Goal: Check status: Check status

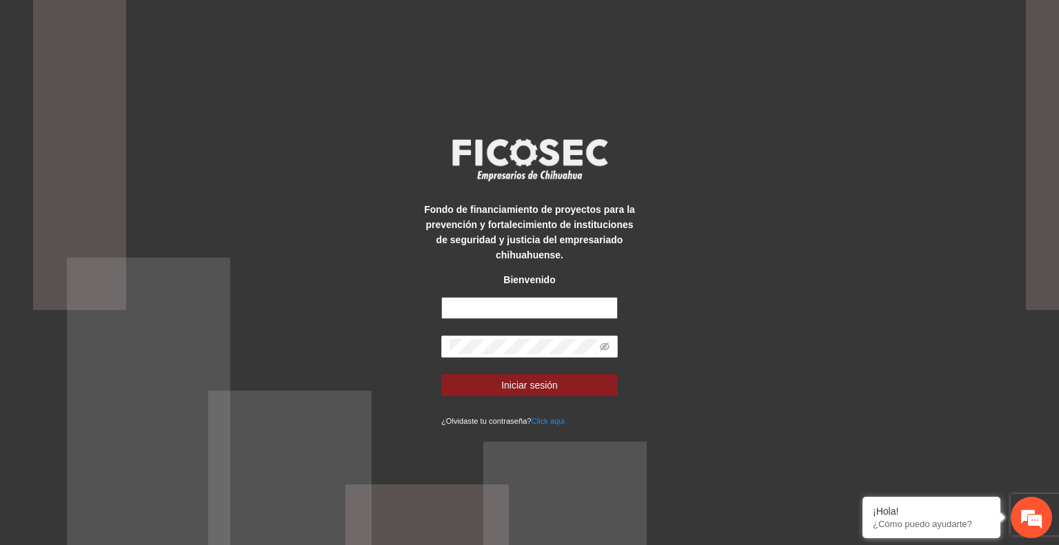
type input "**********"
click at [582, 382] on button "Iniciar sesión" at bounding box center [529, 385] width 176 height 22
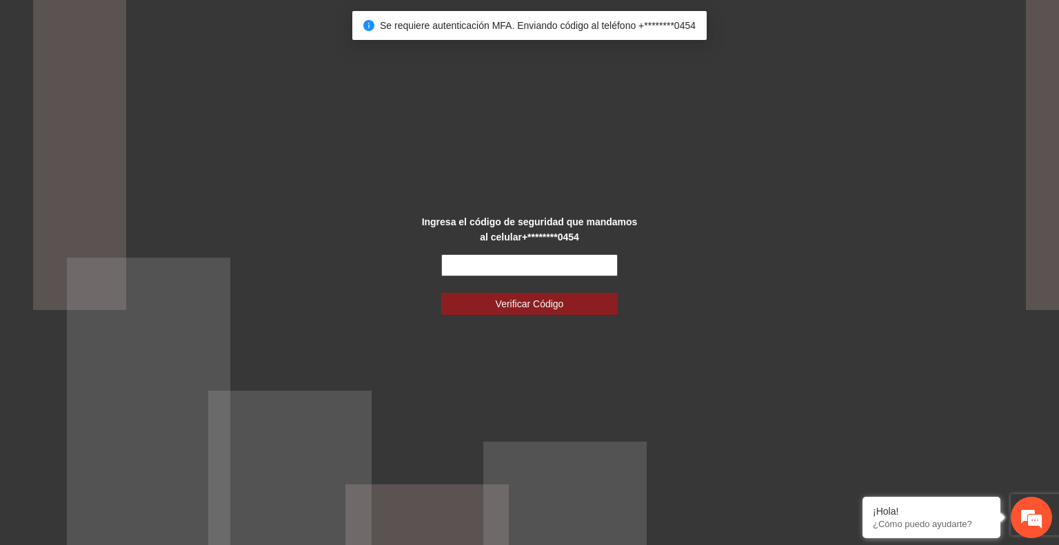
click at [505, 265] on input "text" at bounding box center [529, 265] width 176 height 22
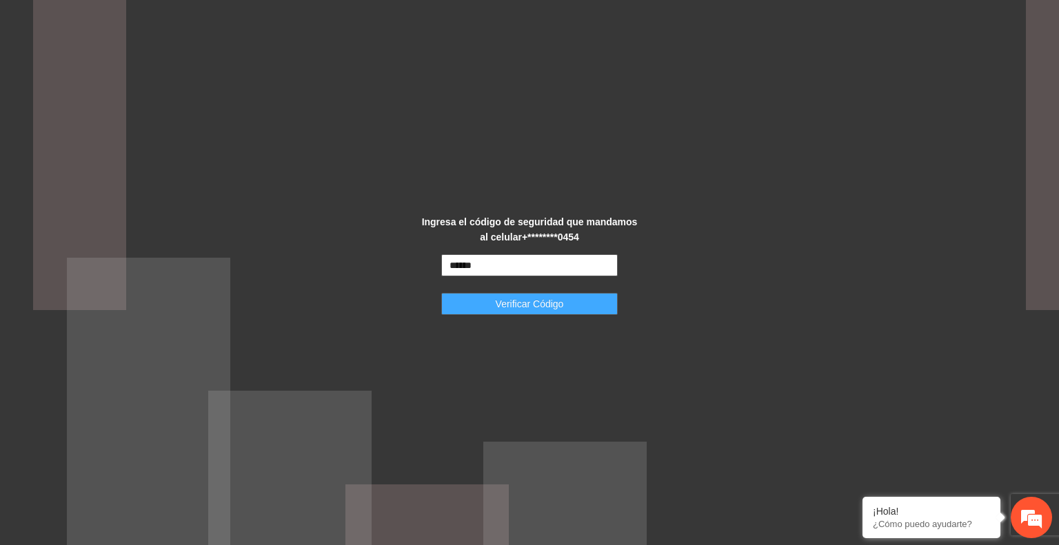
type input "******"
click at [531, 303] on span "Verificar Código" at bounding box center [530, 303] width 68 height 15
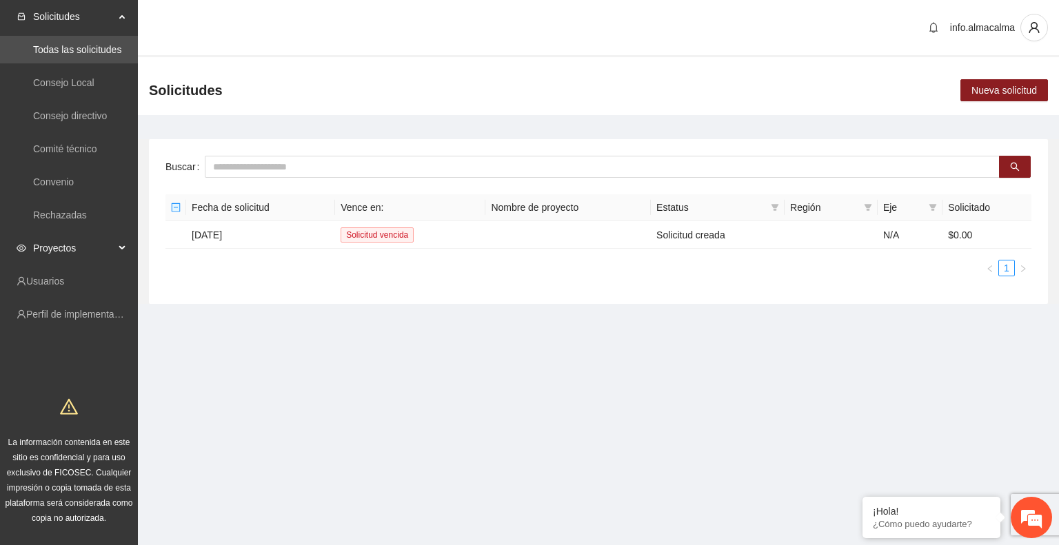
click at [49, 245] on span "Proyectos" at bounding box center [73, 248] width 81 height 28
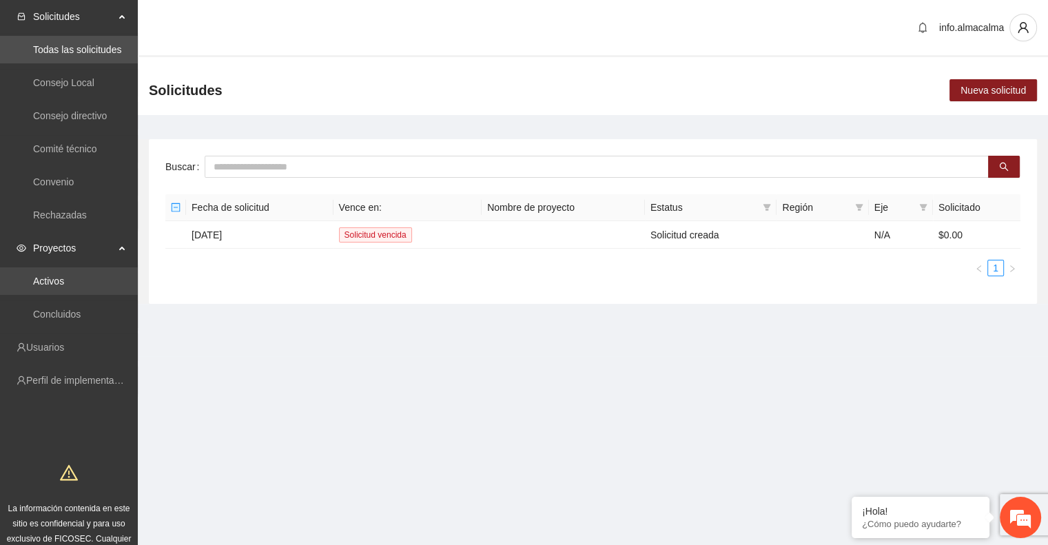
click at [64, 279] on link "Activos" at bounding box center [48, 281] width 31 height 11
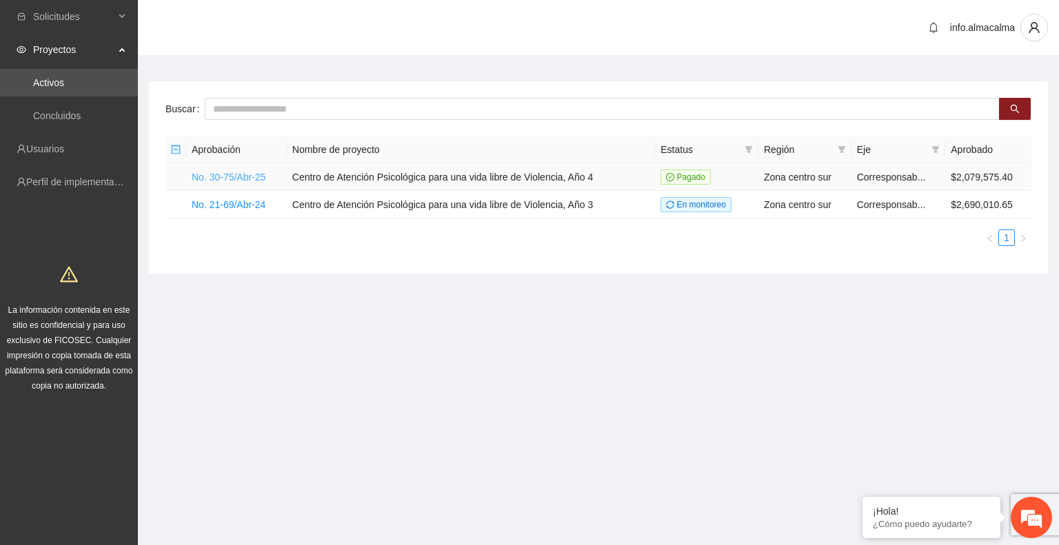
click at [235, 176] on link "No. 30-75/Abr-25" at bounding box center [229, 177] width 74 height 11
click at [243, 175] on link "No. 30-75/Abr-25" at bounding box center [229, 177] width 74 height 11
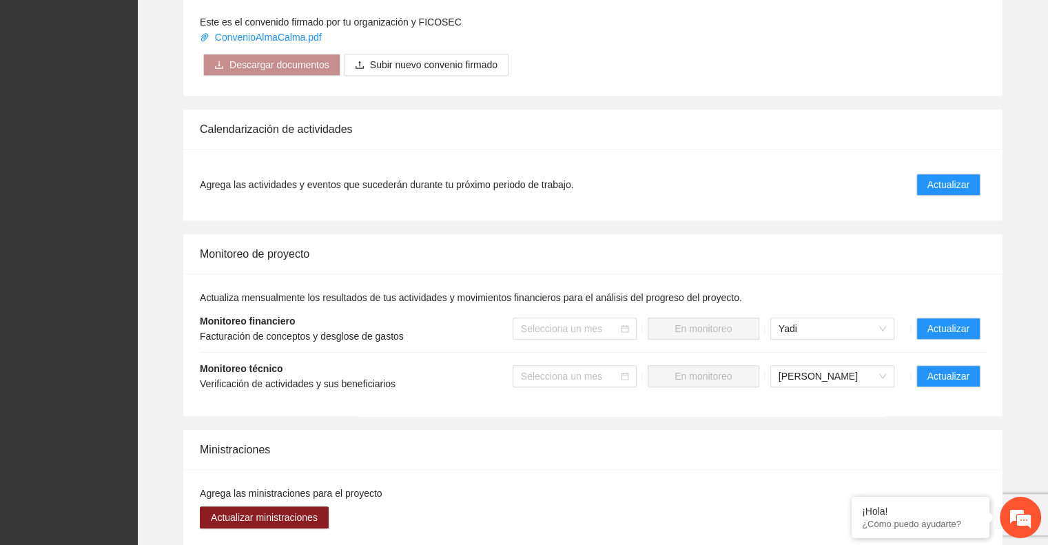
scroll to position [902, 0]
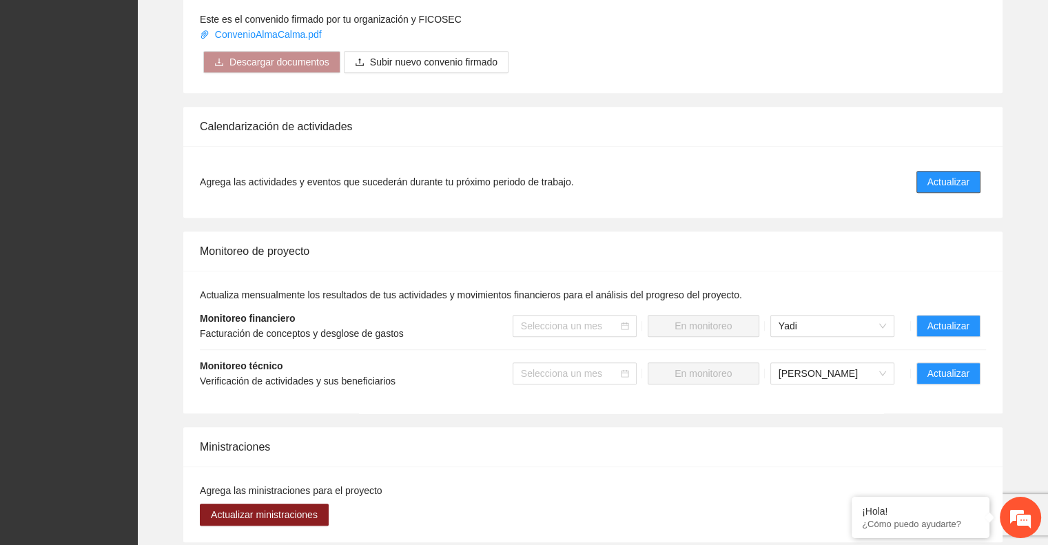
click at [948, 174] on span "Actualizar" at bounding box center [949, 181] width 42 height 15
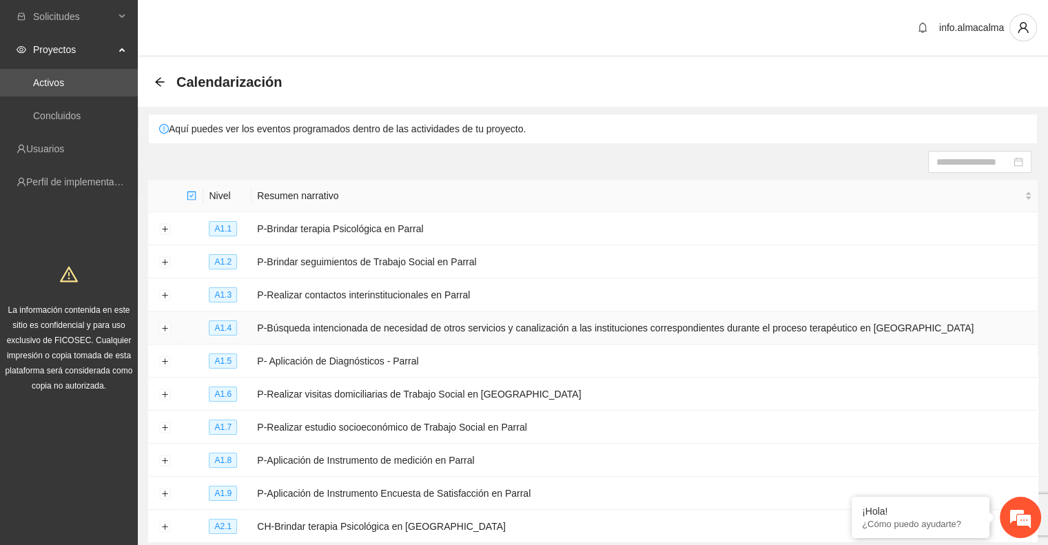
scroll to position [108, 0]
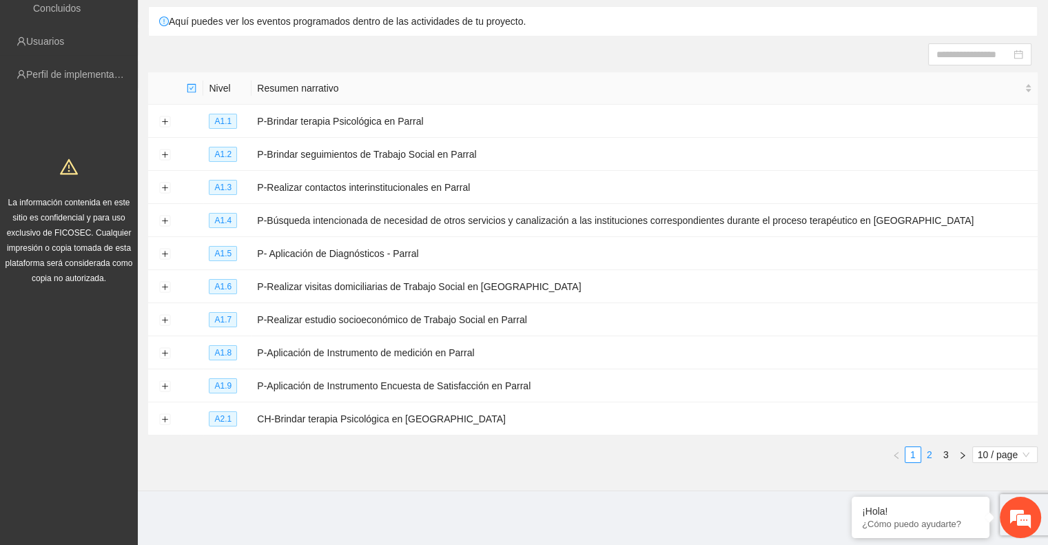
click at [933, 451] on link "2" at bounding box center [929, 454] width 15 height 15
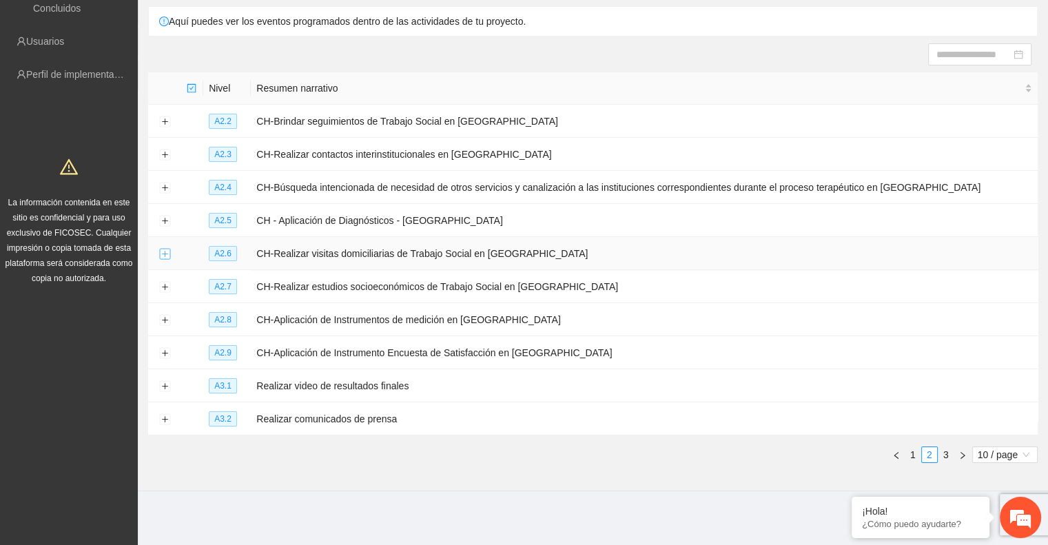
click at [167, 254] on button "Expand row" at bounding box center [164, 254] width 11 height 11
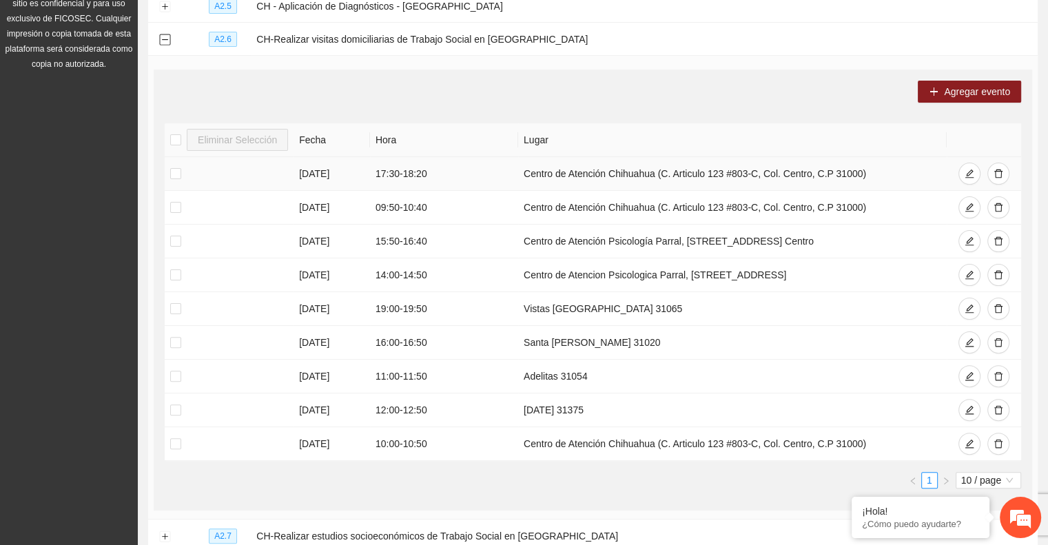
scroll to position [325, 0]
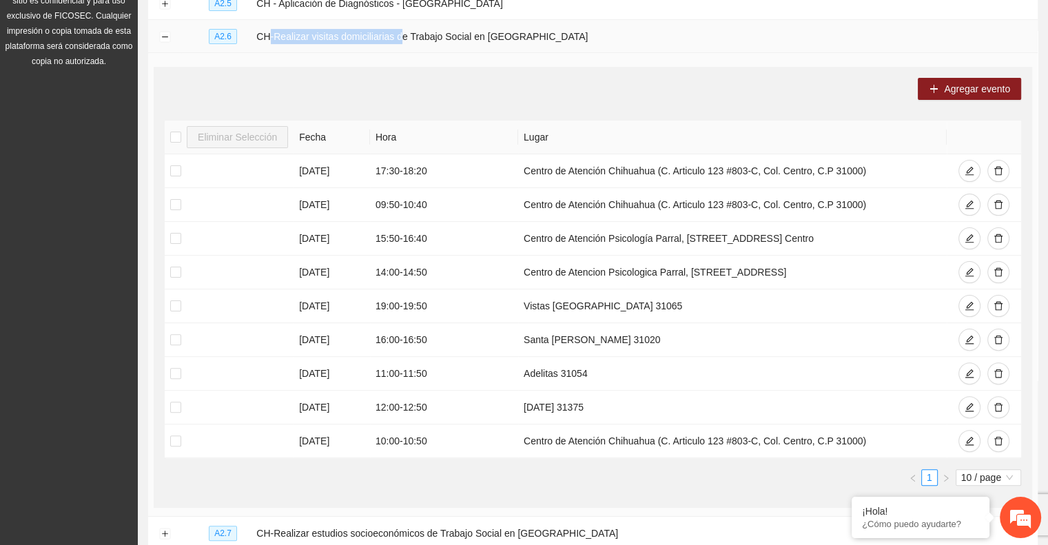
drag, startPoint x: 267, startPoint y: 38, endPoint x: 394, endPoint y: 46, distance: 127.8
click at [394, 46] on td "CH-Realizar visitas domiciliarias de Trabajo Social en Chihuahua" at bounding box center [644, 36] width 787 height 33
drag, startPoint x: 261, startPoint y: 36, endPoint x: 551, endPoint y: 39, distance: 290.2
click at [551, 39] on td "CH-Realizar visitas domiciliarias de Trabajo Social en Chihuahua" at bounding box center [644, 36] width 787 height 33
copy td "CH-Realizar visitas domiciliarias de Trabajo Social en Chihuahua"
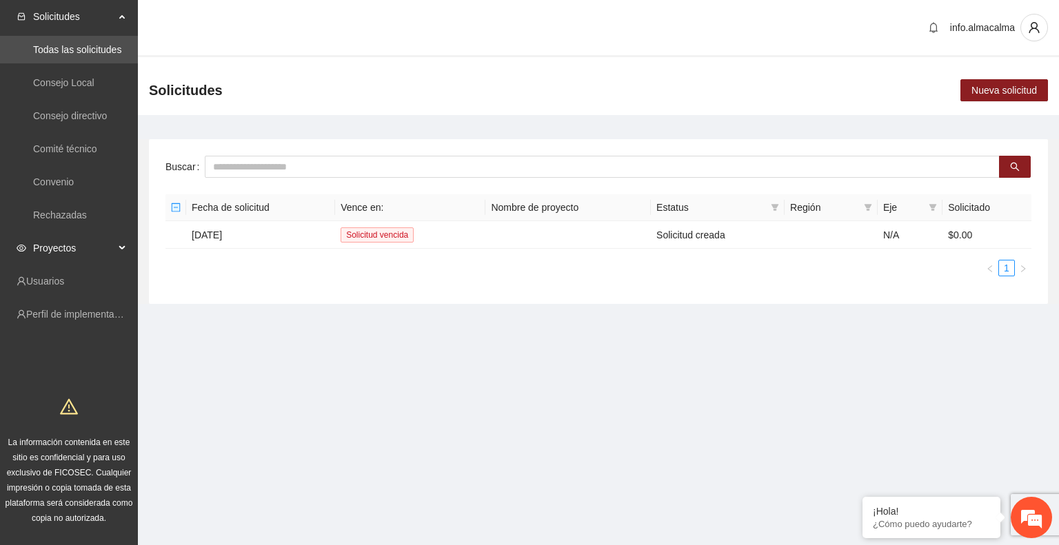
click at [104, 246] on span "Proyectos" at bounding box center [73, 248] width 81 height 28
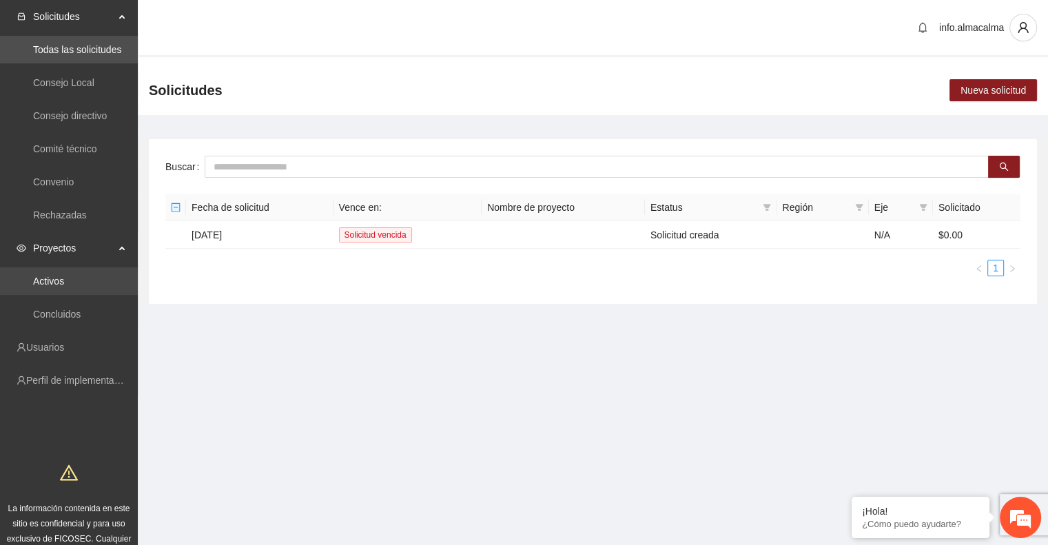
click at [64, 280] on link "Activos" at bounding box center [48, 281] width 31 height 11
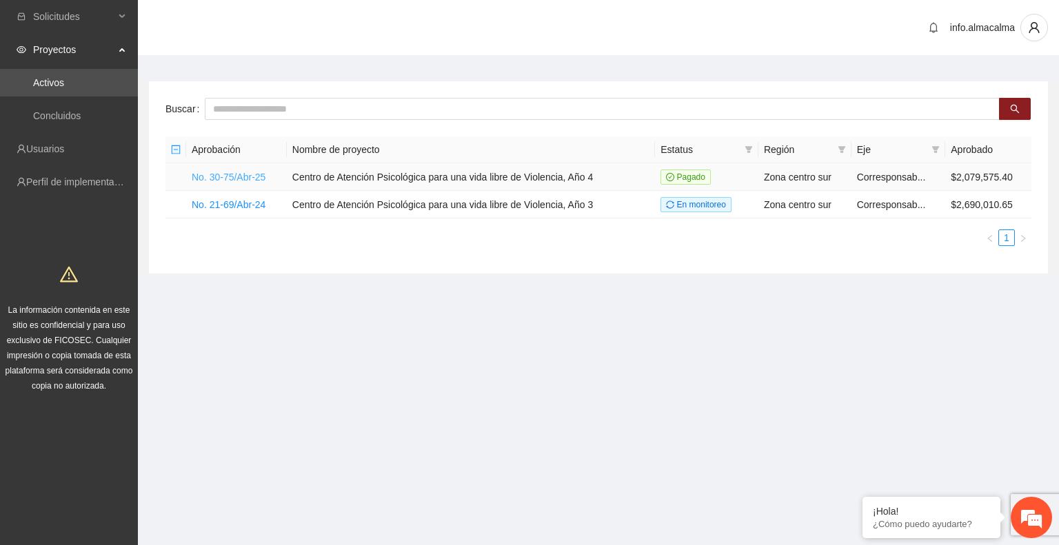
click at [257, 173] on link "No. 30-75/Abr-25" at bounding box center [229, 177] width 74 height 11
